Goal: Task Accomplishment & Management: Complete application form

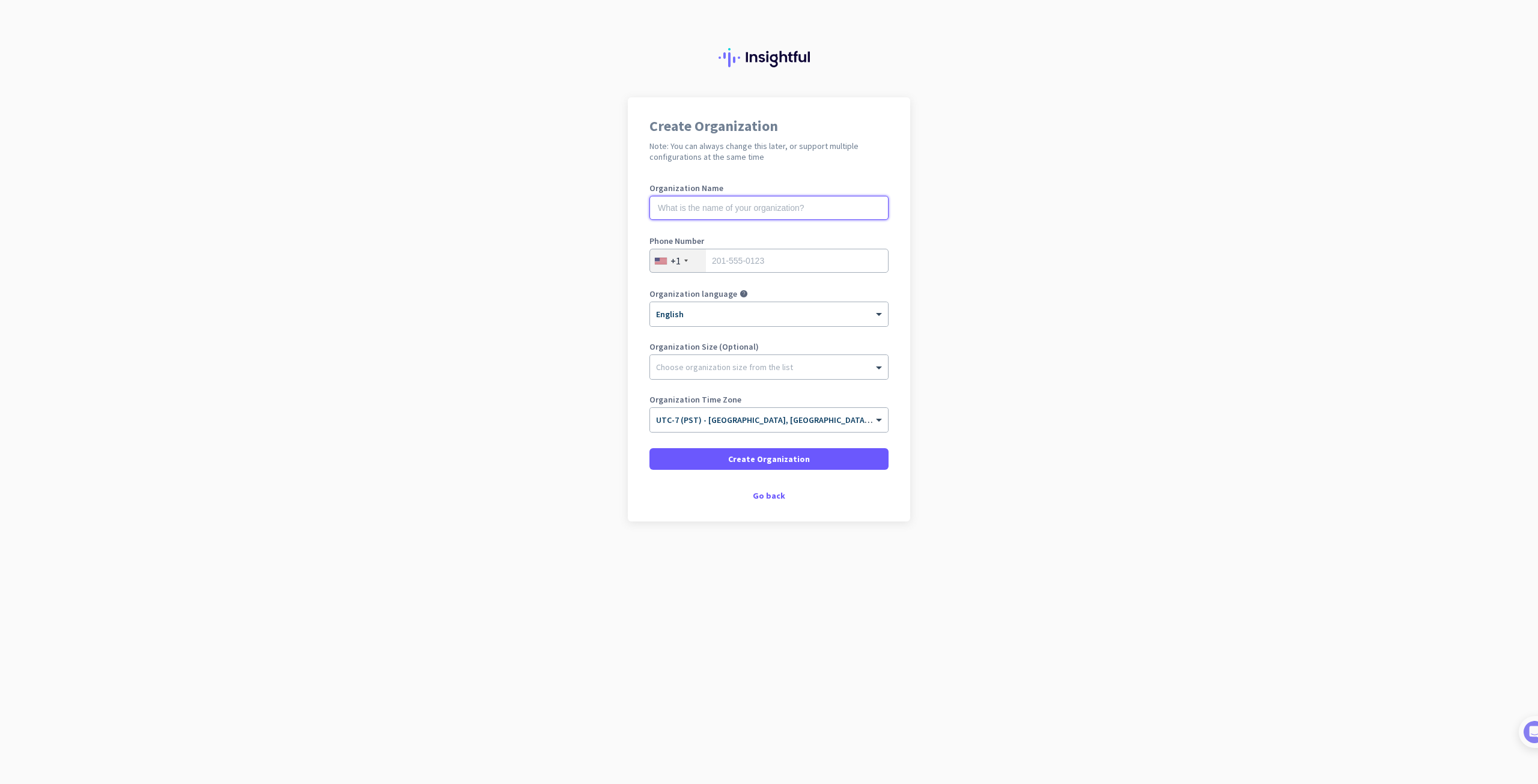
click at [779, 204] on input "text" at bounding box center [769, 208] width 239 height 24
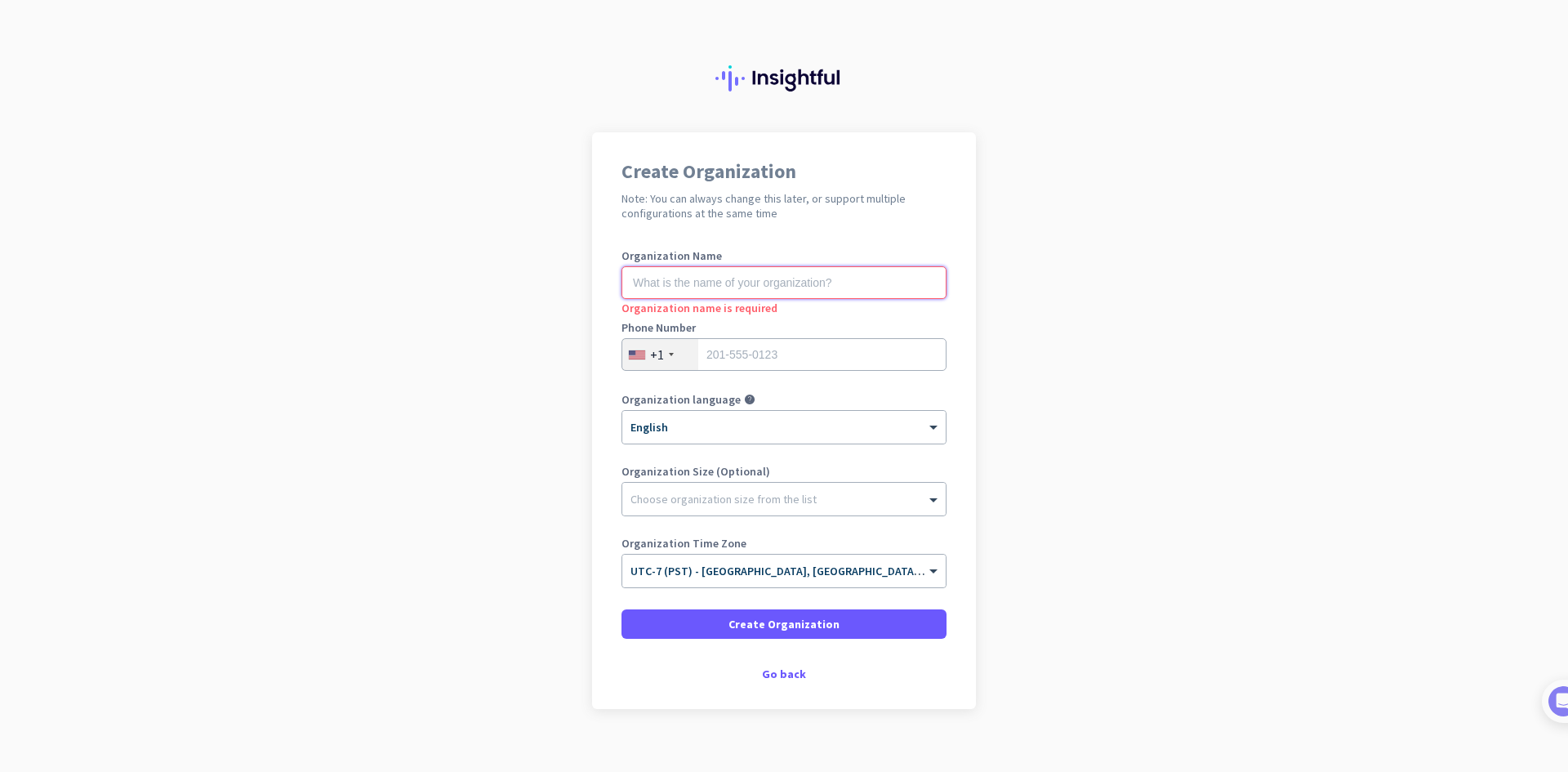
click at [865, 296] on input "text" at bounding box center [784, 282] width 325 height 33
click at [727, 291] on input "Malachite" at bounding box center [784, 282] width 325 height 33
drag, startPoint x: 750, startPoint y: 283, endPoint x: 677, endPoint y: 292, distance: 73.6
click at [677, 292] on input "Malachite Musen" at bounding box center [784, 282] width 325 height 33
type input "Malachite-Project Musen"
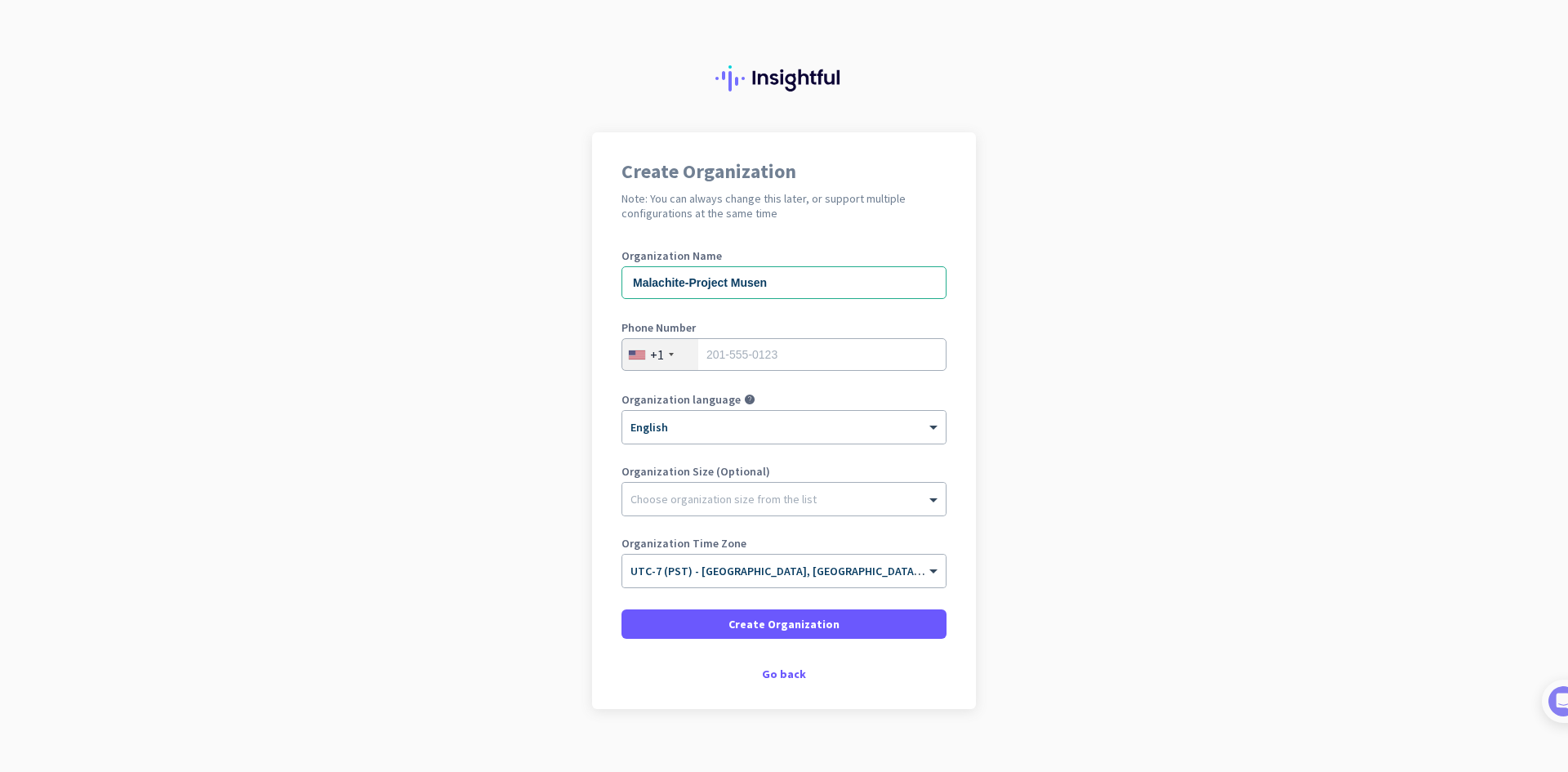
click at [1084, 397] on app-onboarding-organization "Create Organization Note: You can always change this later, or support multiple…" at bounding box center [784, 461] width 1568 height 658
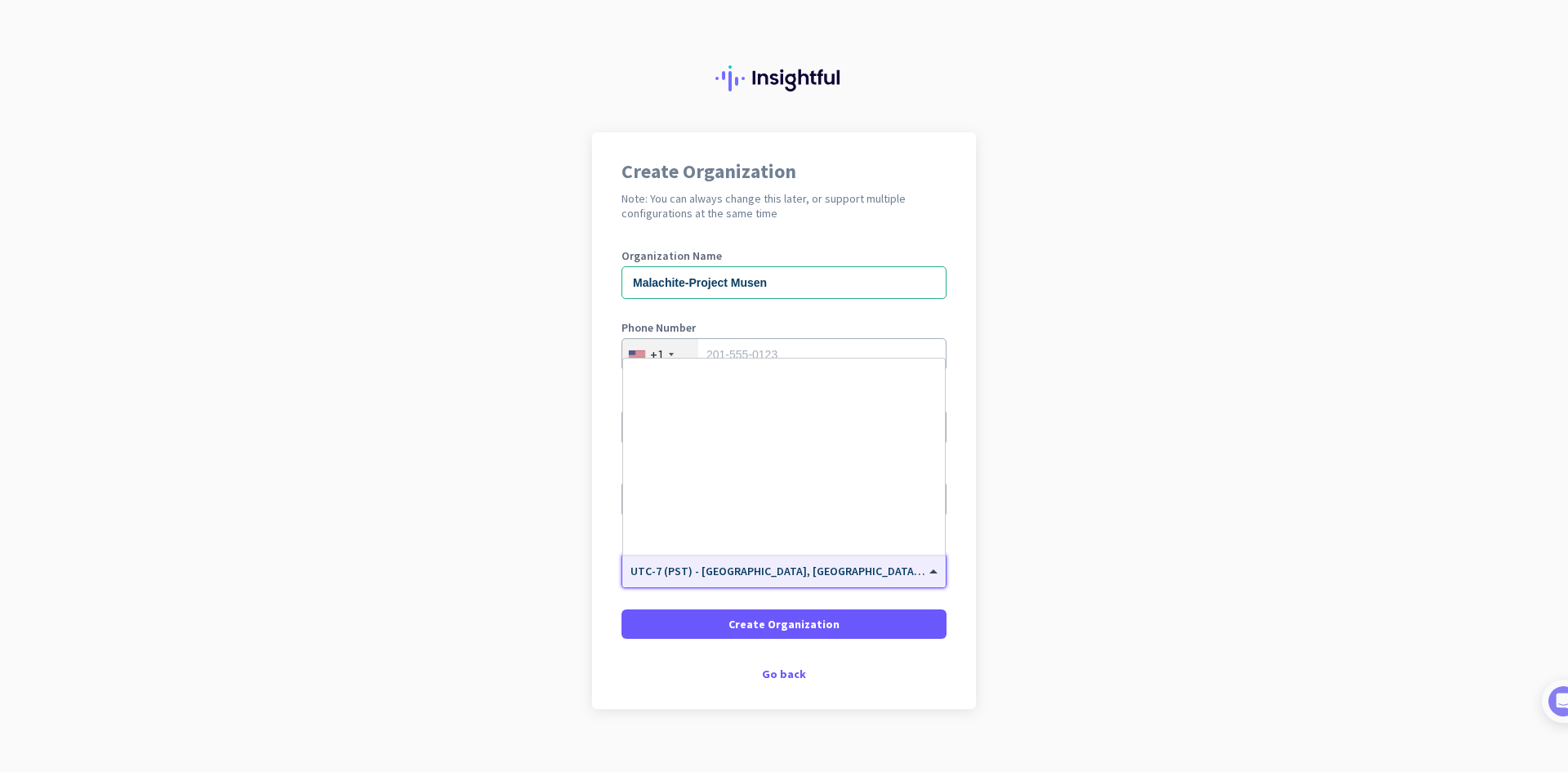
scroll to position [350, 0]
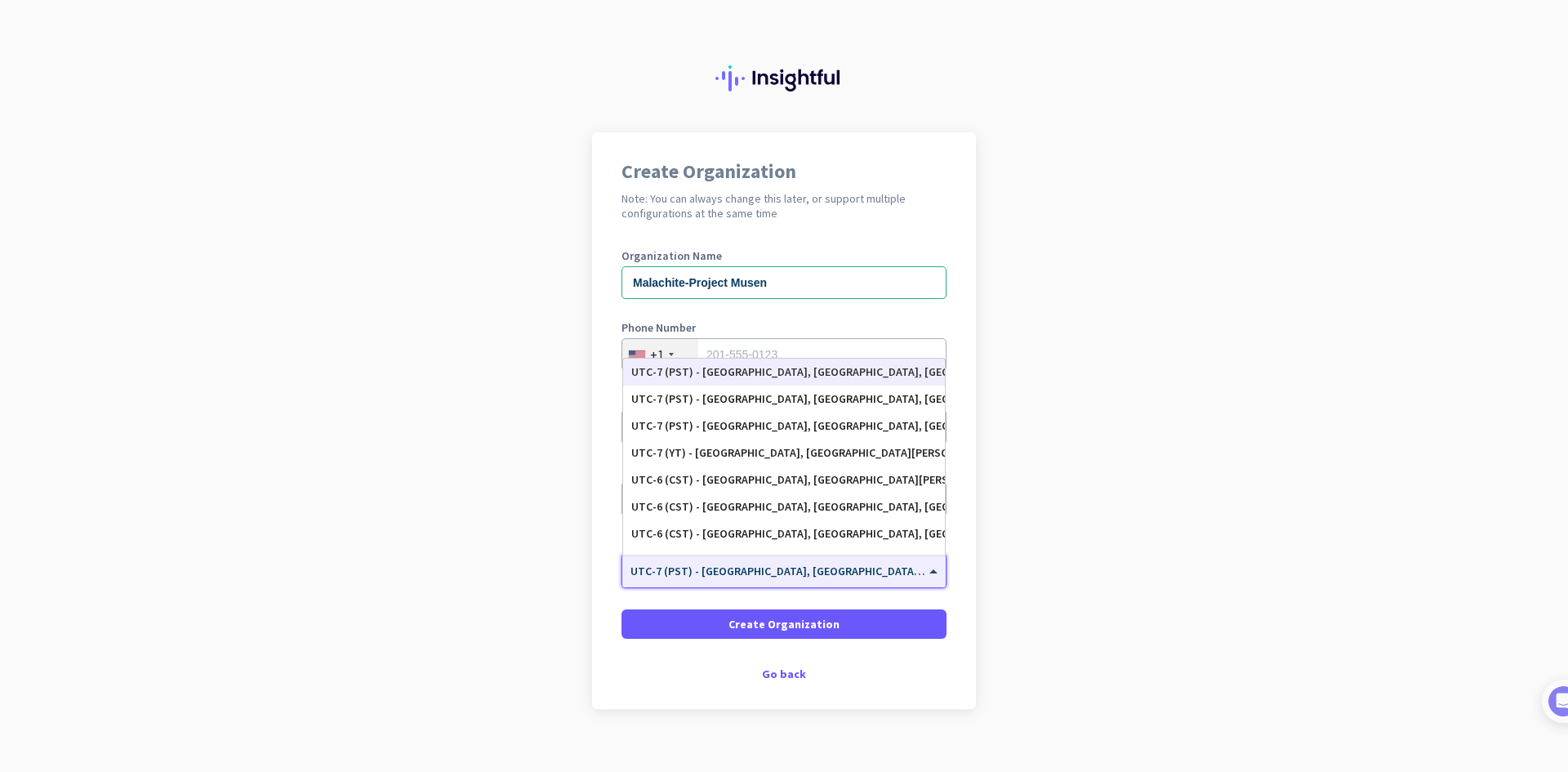
click at [850, 574] on span "UTC-7 (PST) - [GEOGRAPHIC_DATA], [GEOGRAPHIC_DATA], [GEOGRAPHIC_DATA][PERSON_NA…" at bounding box center [926, 571] width 592 height 14
click at [814, 446] on div "UTC-7 (PST) - [GEOGRAPHIC_DATA], [GEOGRAPHIC_DATA], [GEOGRAPHIC_DATA][PERSON_NA…" at bounding box center [784, 453] width 306 height 13
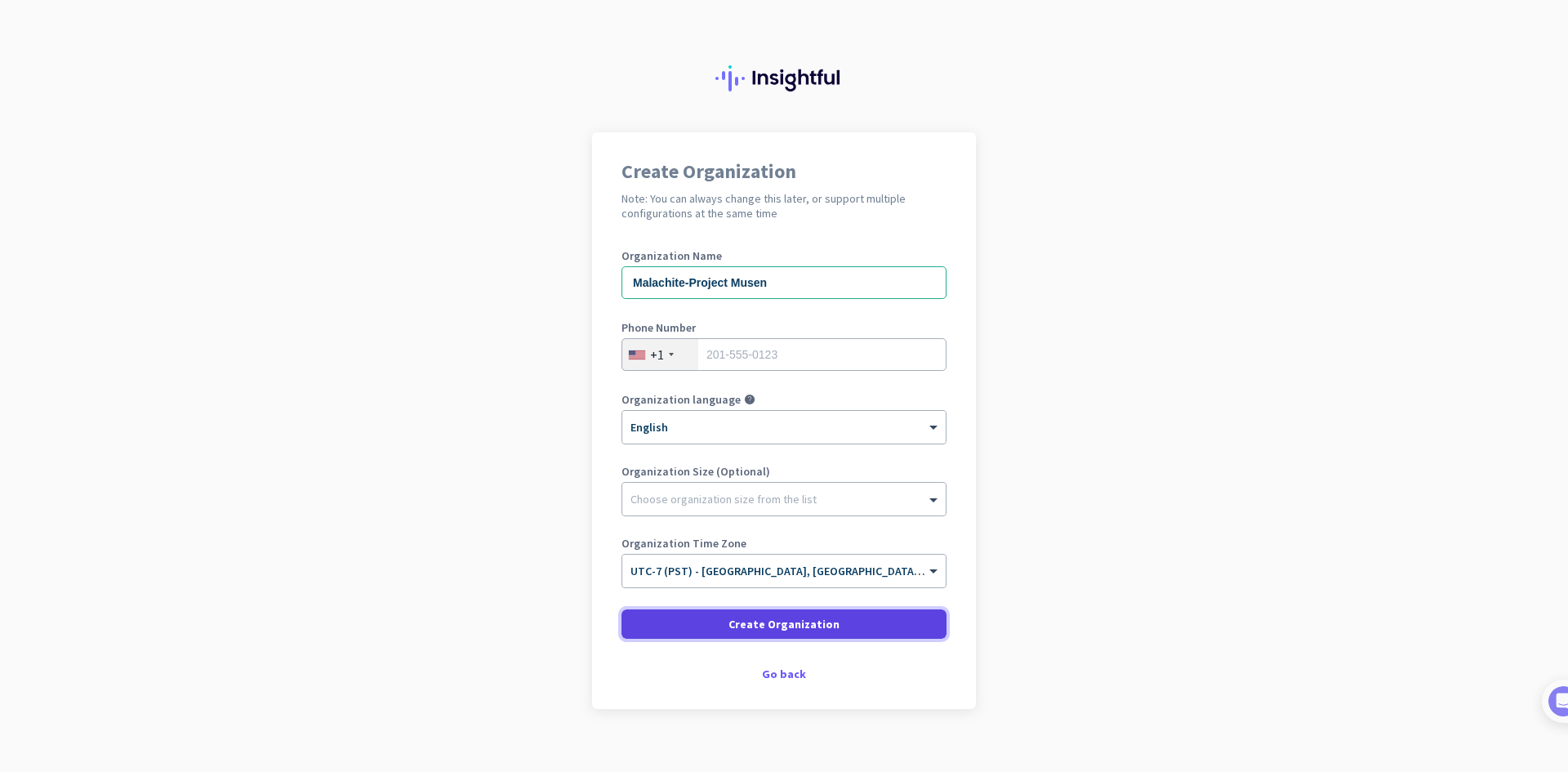
click at [826, 628] on span "Create Organization" at bounding box center [784, 624] width 111 height 16
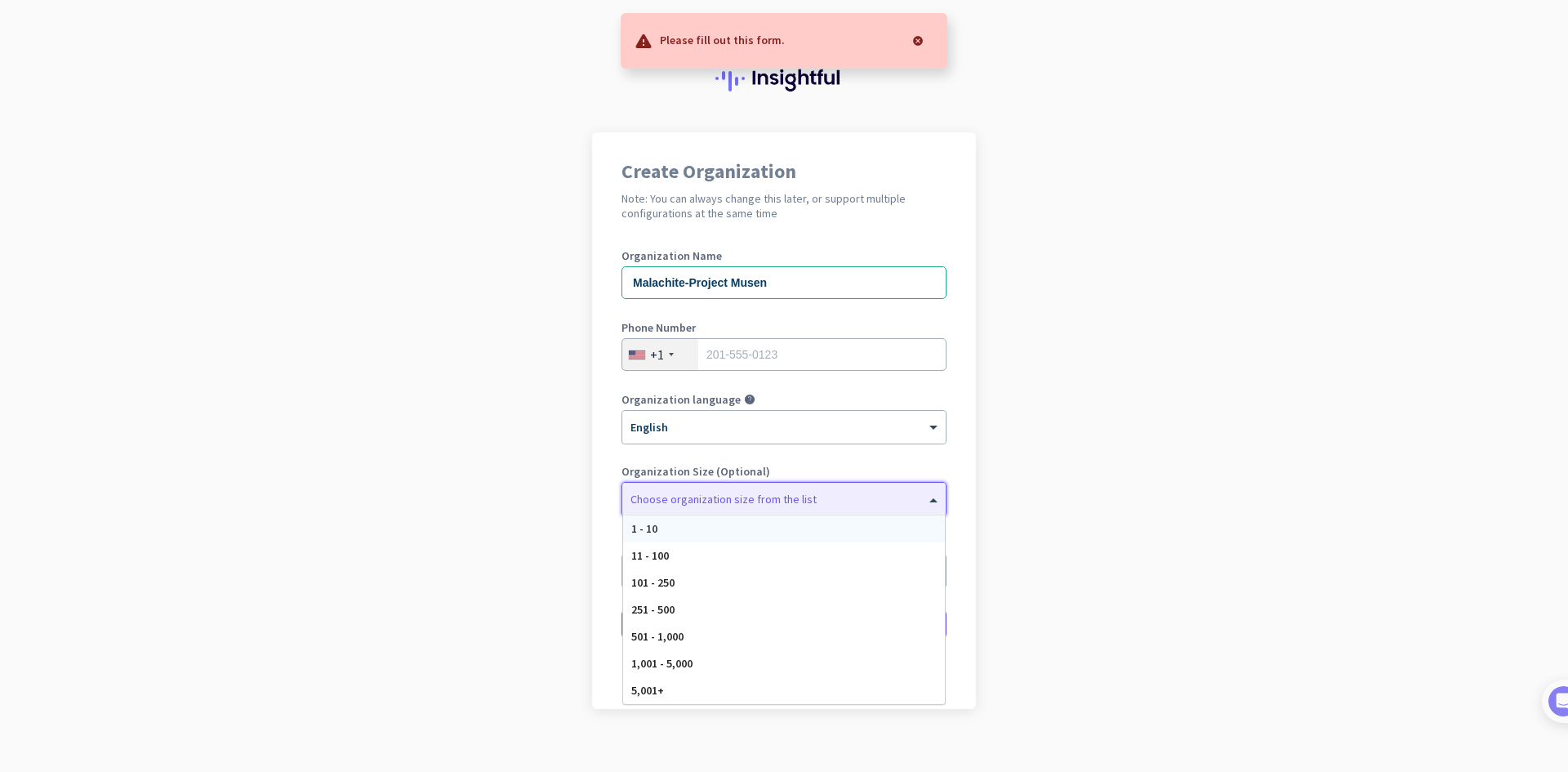
click at [790, 508] on div "Choose organization size from the list" at bounding box center [784, 499] width 324 height 33
click at [804, 676] on div "1,001 - 5,000" at bounding box center [784, 663] width 322 height 27
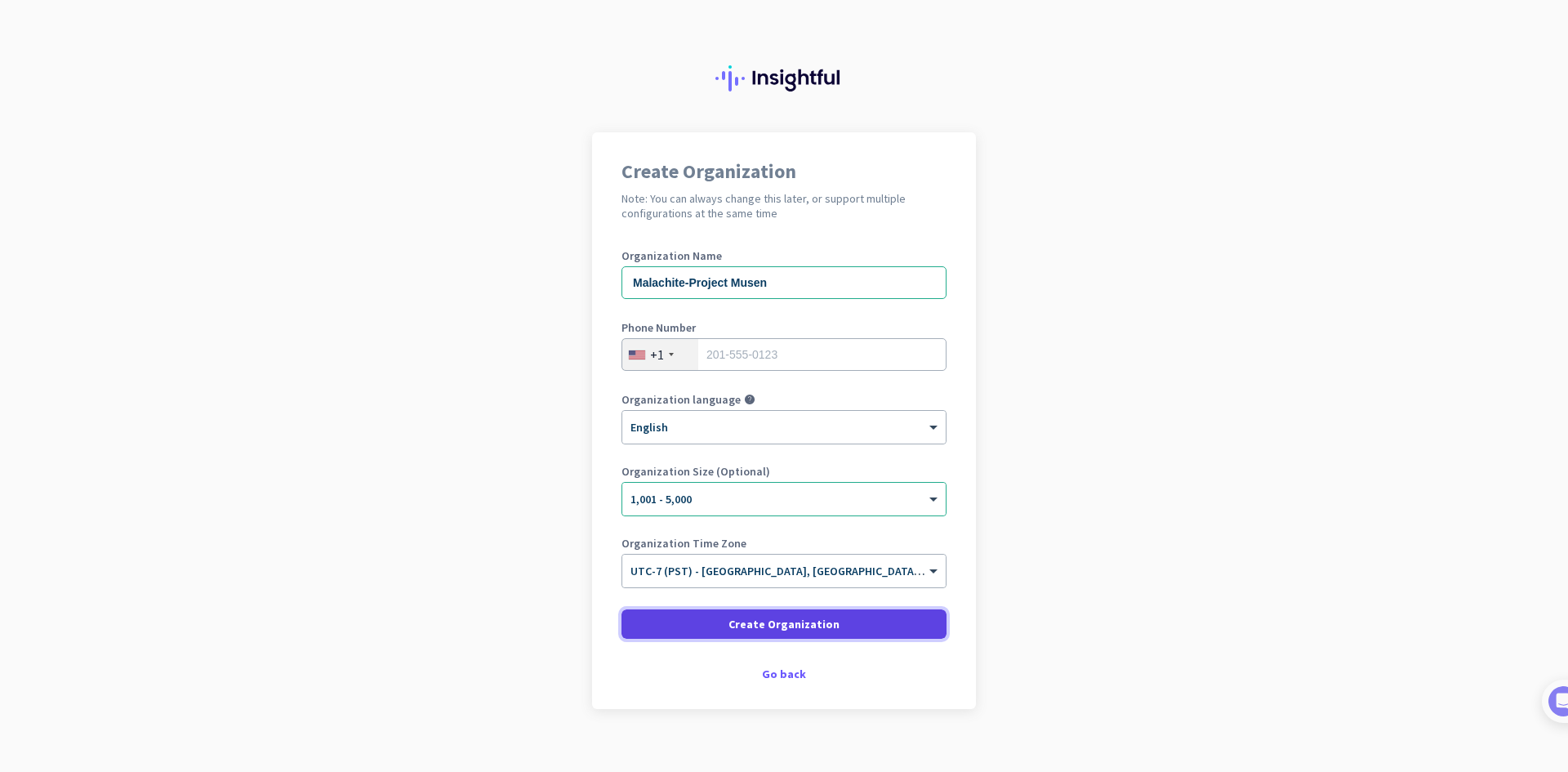
click at [815, 623] on span "Create Organization" at bounding box center [784, 624] width 111 height 16
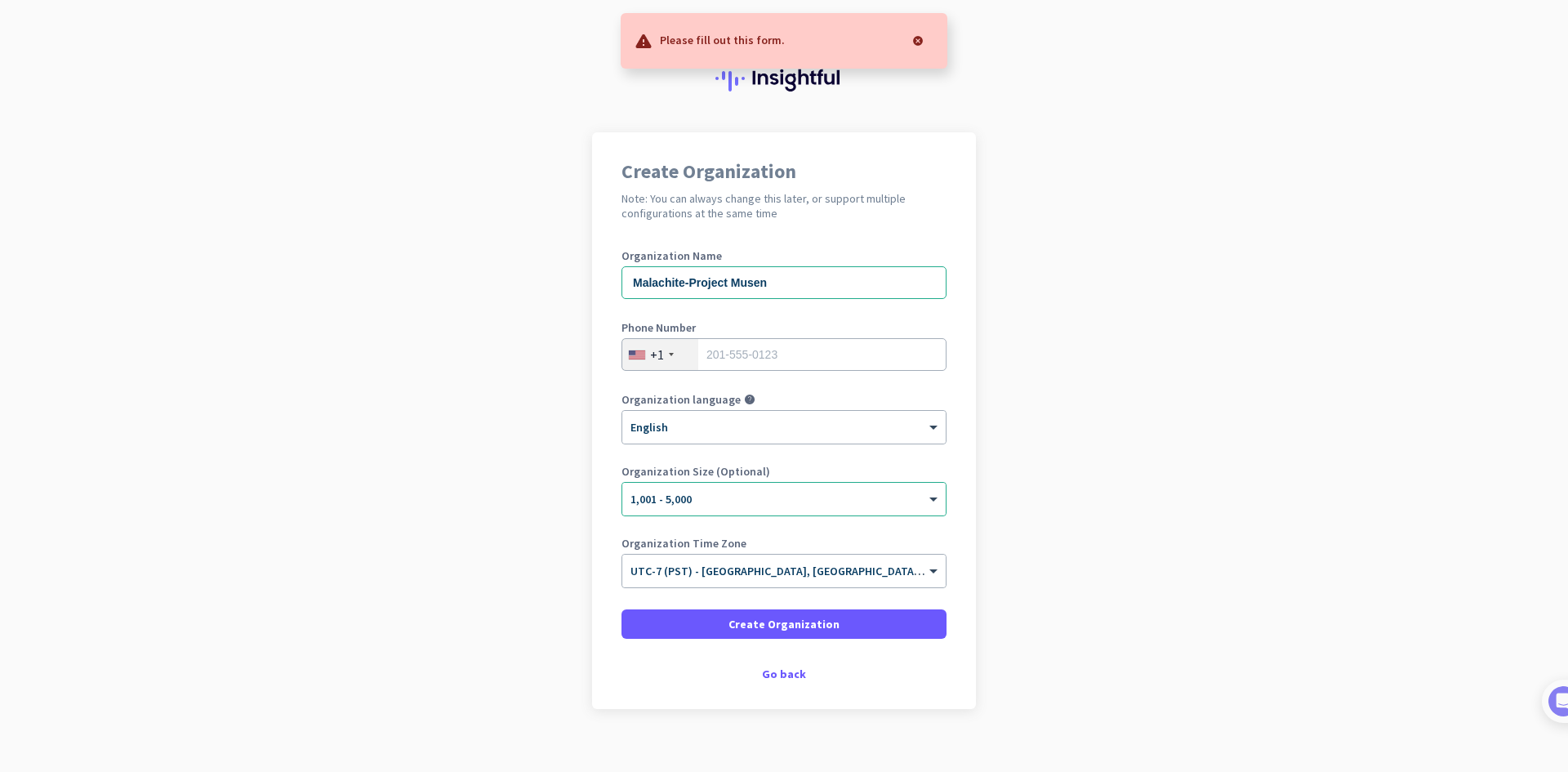
click at [772, 687] on div "Create Organization Note: You can always change this later, or support multiple…" at bounding box center [784, 420] width 384 height 576
click at [771, 679] on div "Go back" at bounding box center [784, 674] width 325 height 12
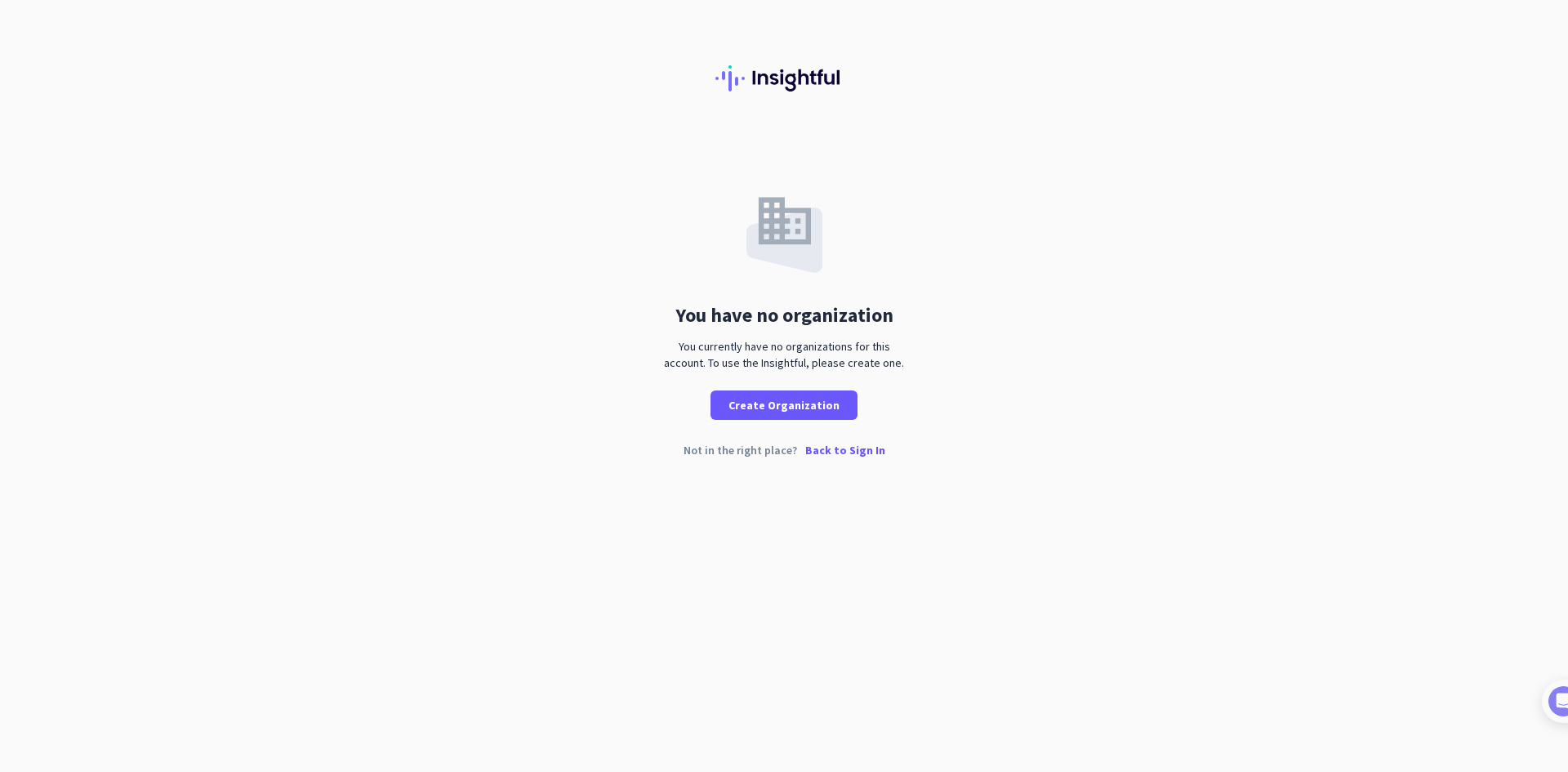
click at [842, 449] on p "Back to Sign In" at bounding box center [844, 450] width 80 height 12
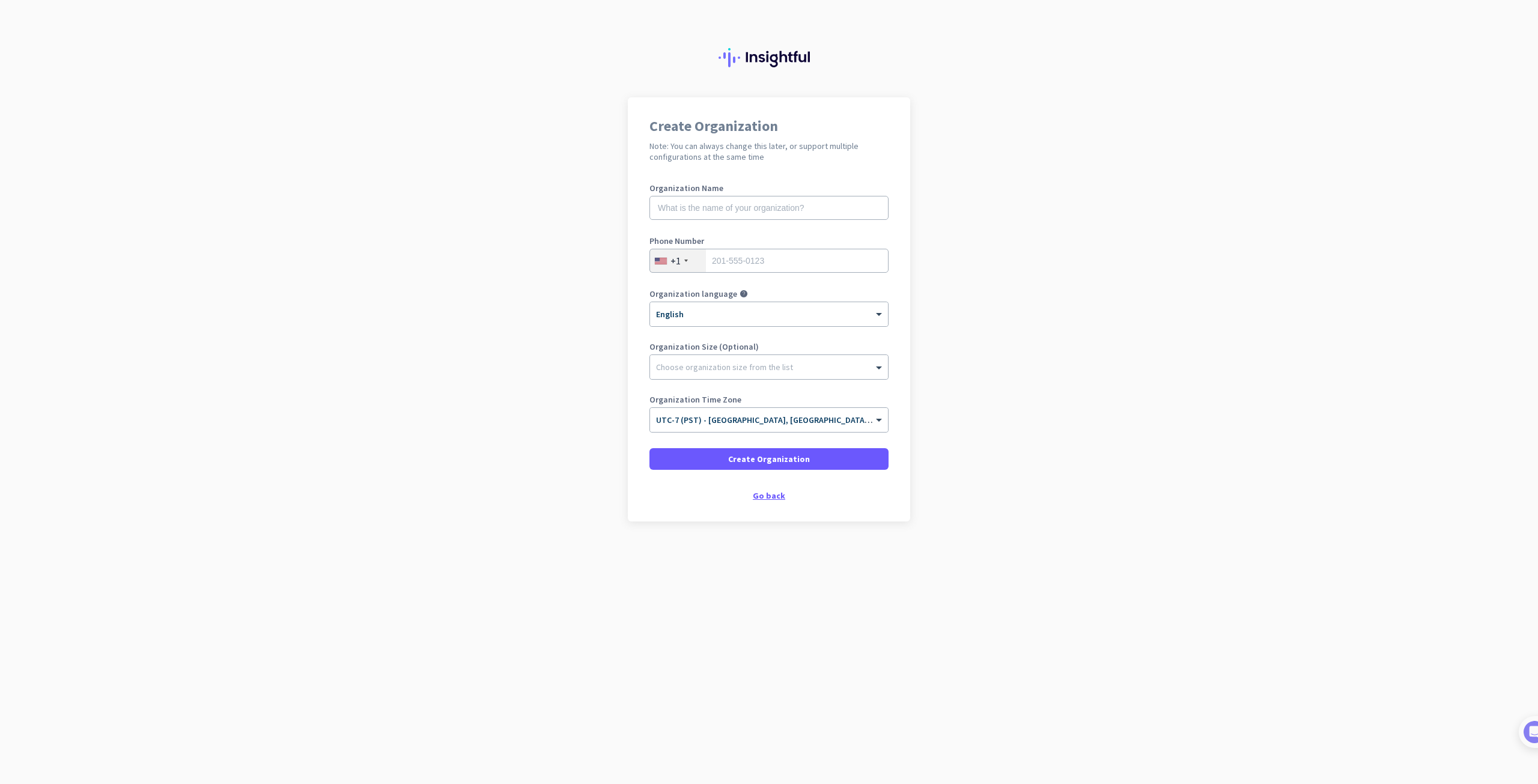
click at [767, 495] on div "Go back" at bounding box center [769, 495] width 239 height 9
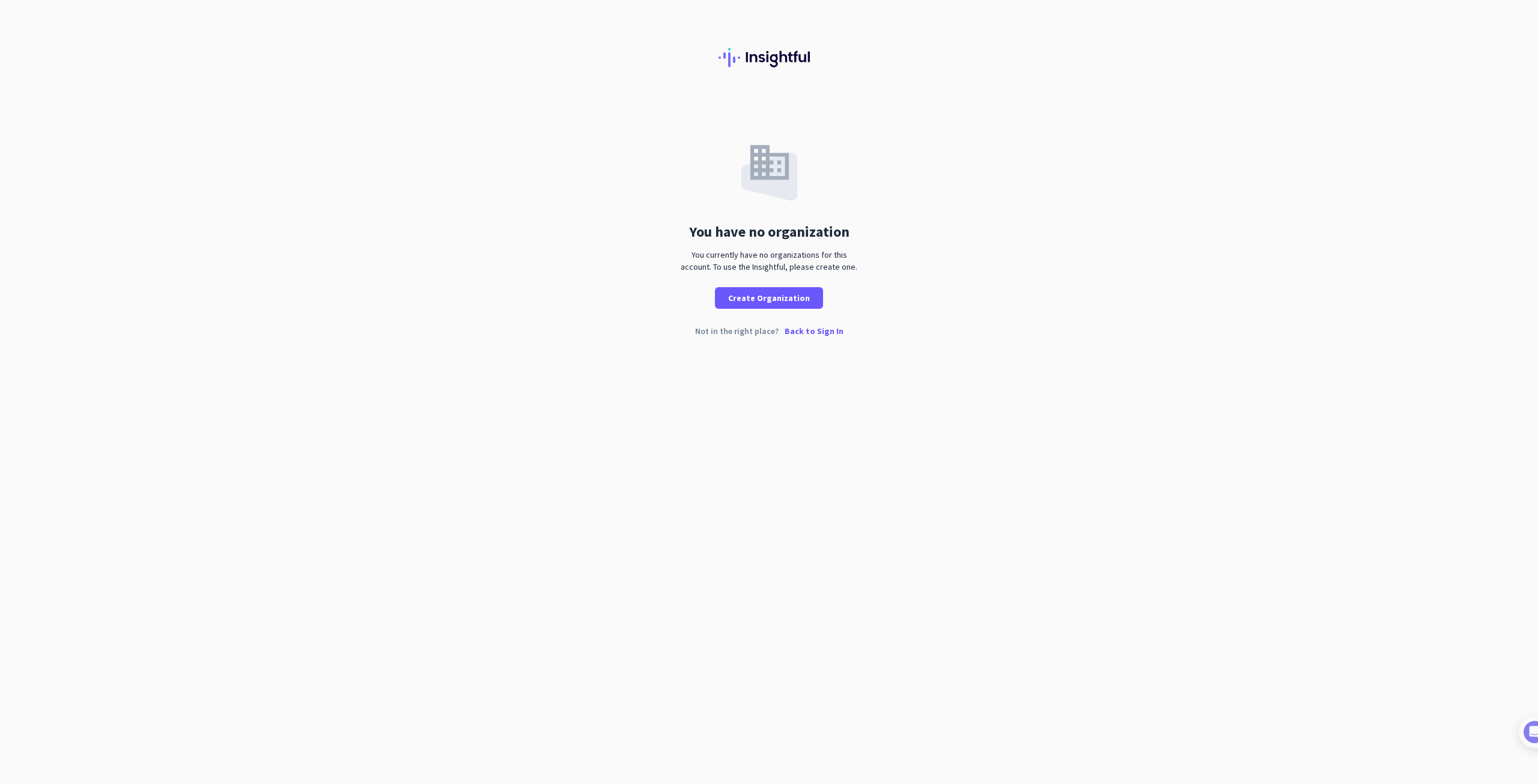
click at [803, 334] on p "Back to Sign In" at bounding box center [814, 331] width 59 height 9
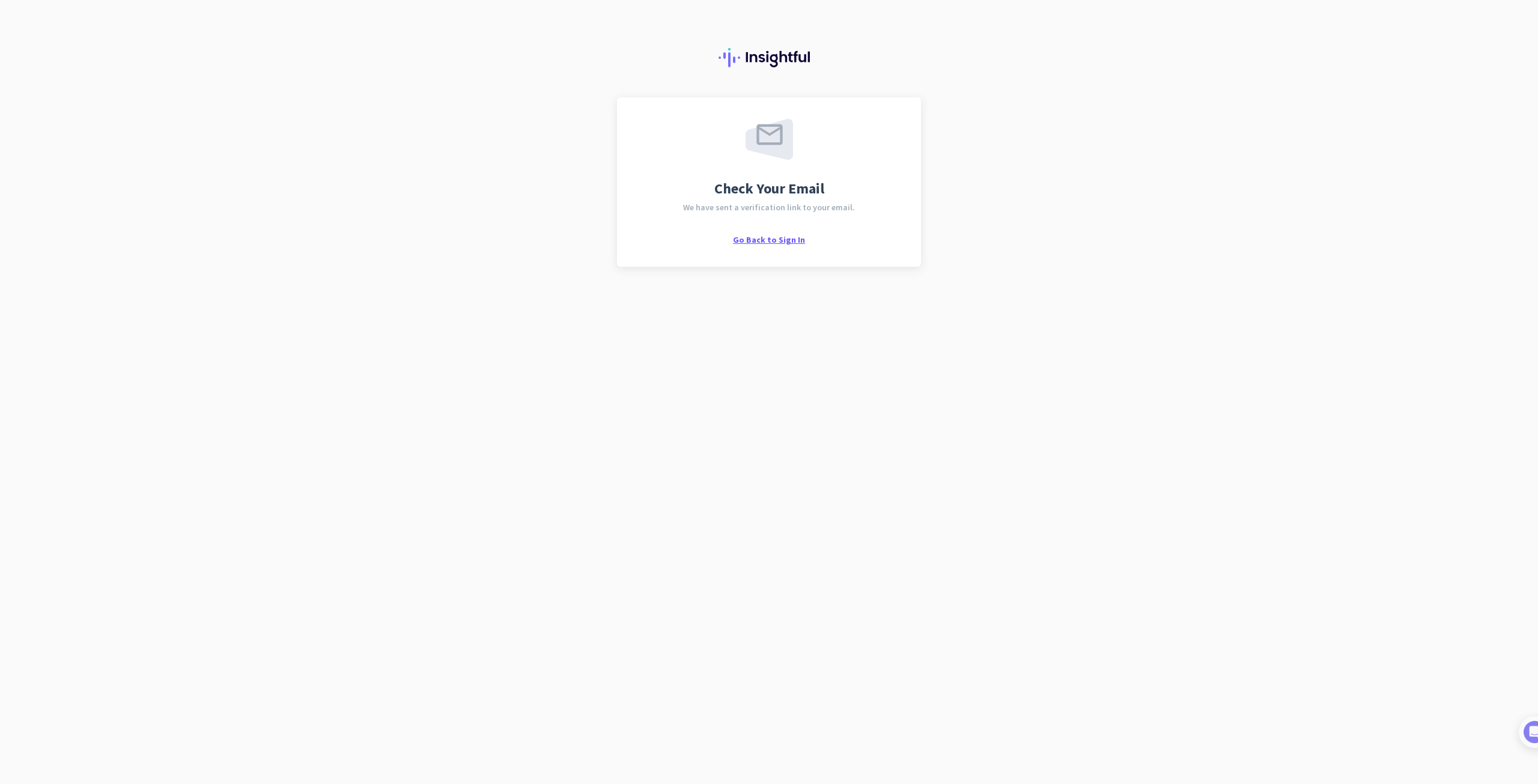
click at [774, 242] on span "Go Back to Sign In" at bounding box center [769, 239] width 72 height 11
